Goal: Task Accomplishment & Management: Use online tool/utility

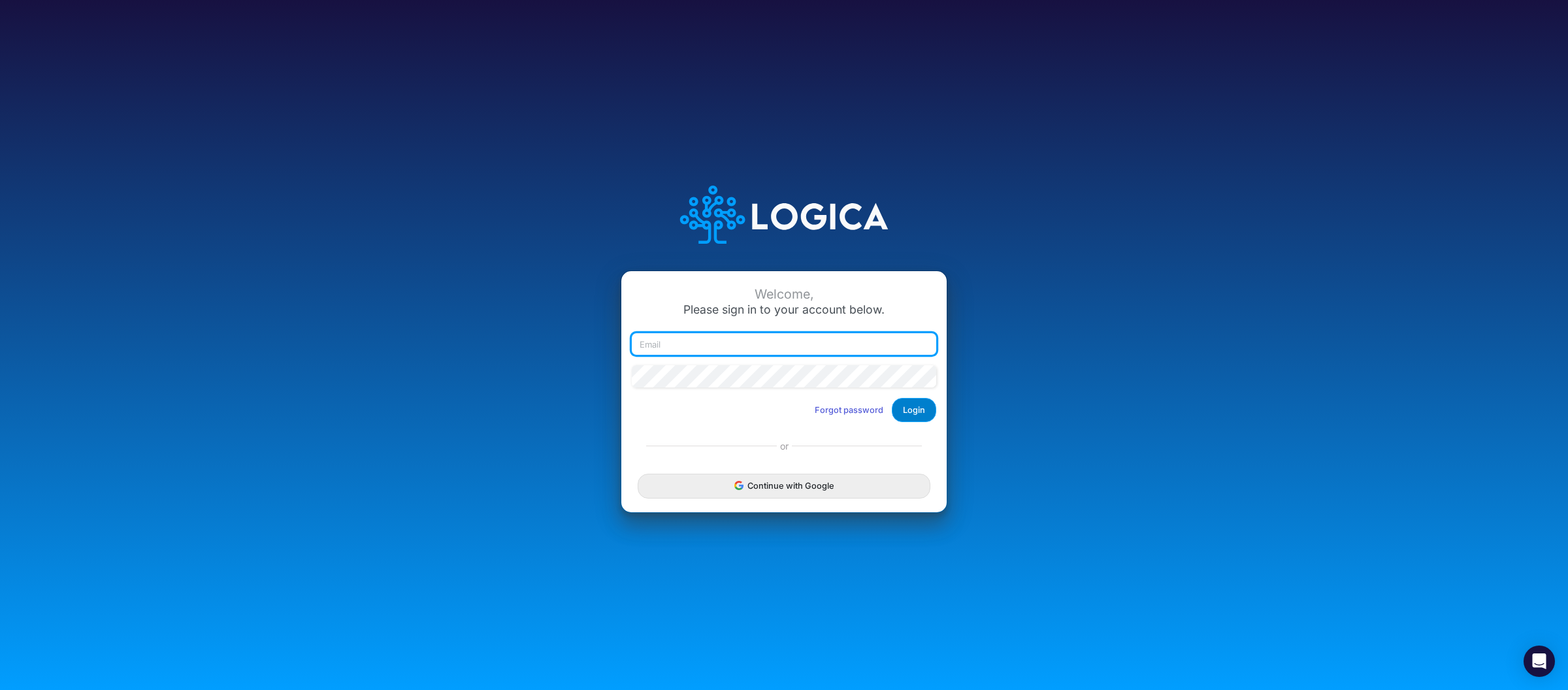
type input "[PERSON_NAME][EMAIL_ADDRESS][DOMAIN_NAME]"
click at [915, 412] on button "Login" at bounding box center [915, 410] width 45 height 24
